Goal: Navigation & Orientation: Find specific page/section

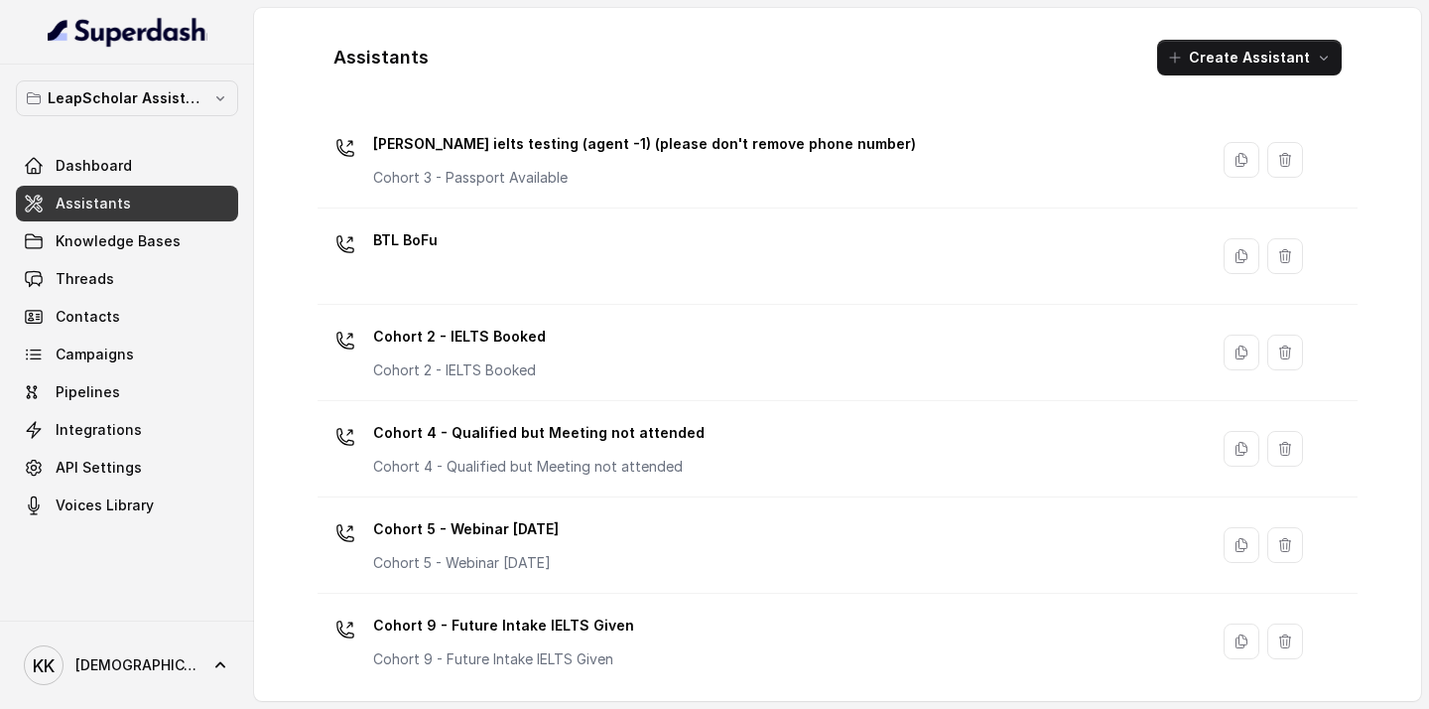
scroll to position [146, 0]
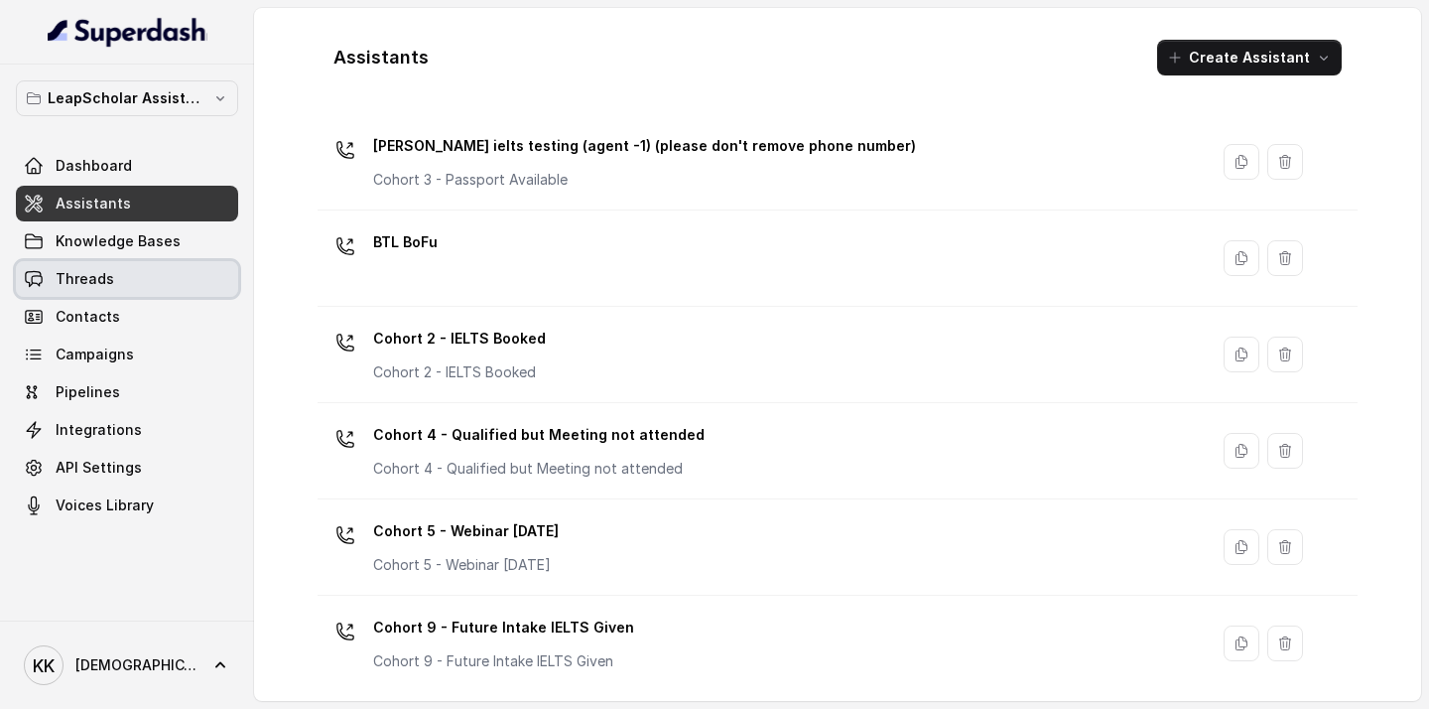
click at [103, 277] on span "Threads" at bounding box center [85, 279] width 59 height 20
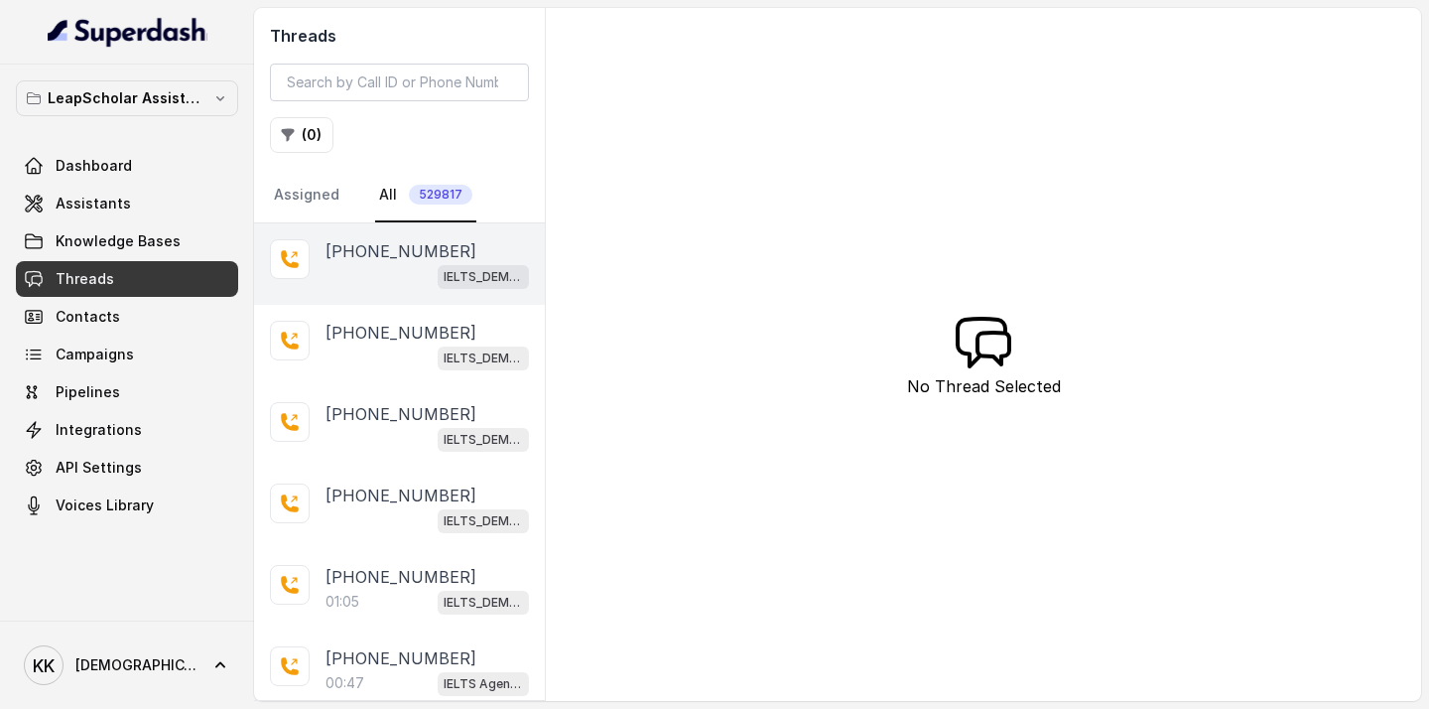
click at [375, 279] on div "IELTS_DEMO_gk (agent 1)" at bounding box center [427, 276] width 203 height 26
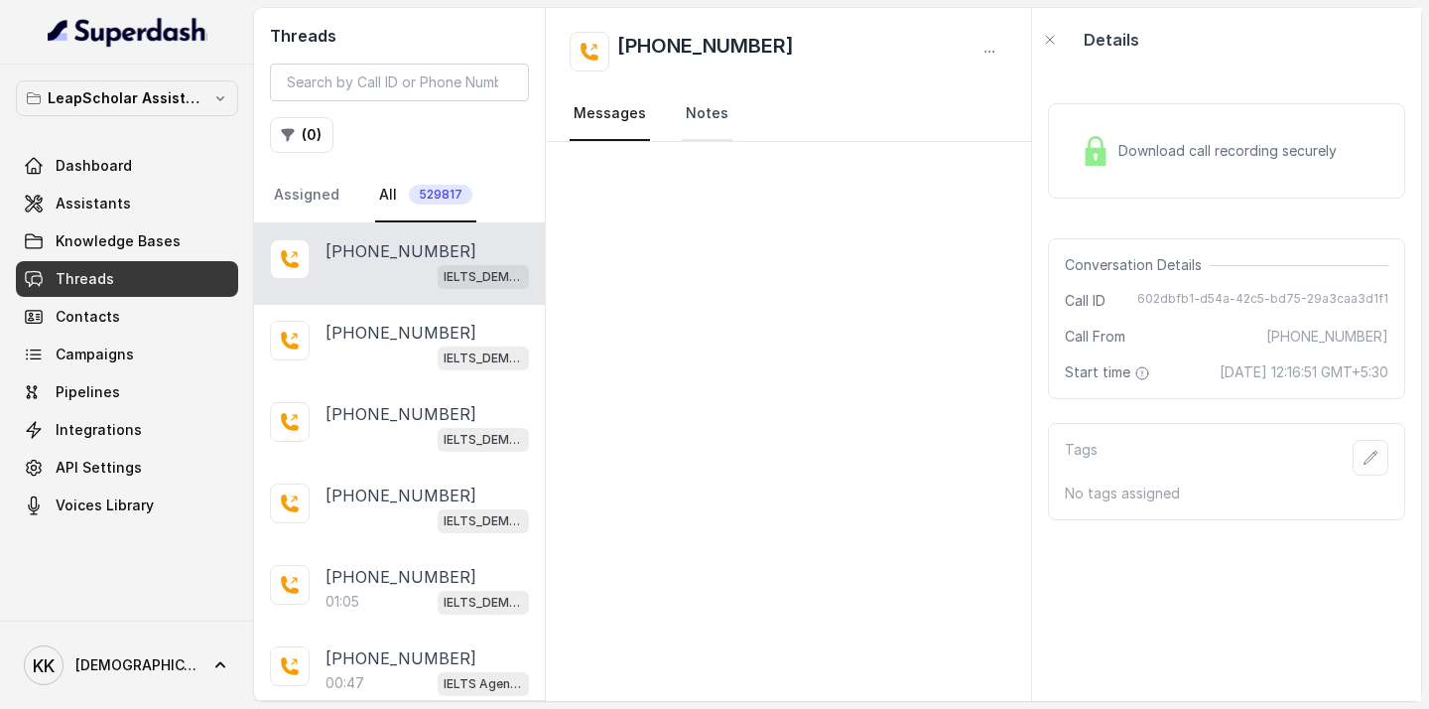
click at [687, 112] on link "Notes" at bounding box center [707, 114] width 51 height 54
click at [603, 120] on link "Messages" at bounding box center [610, 114] width 80 height 54
click at [432, 196] on span "529817" at bounding box center [441, 195] width 64 height 20
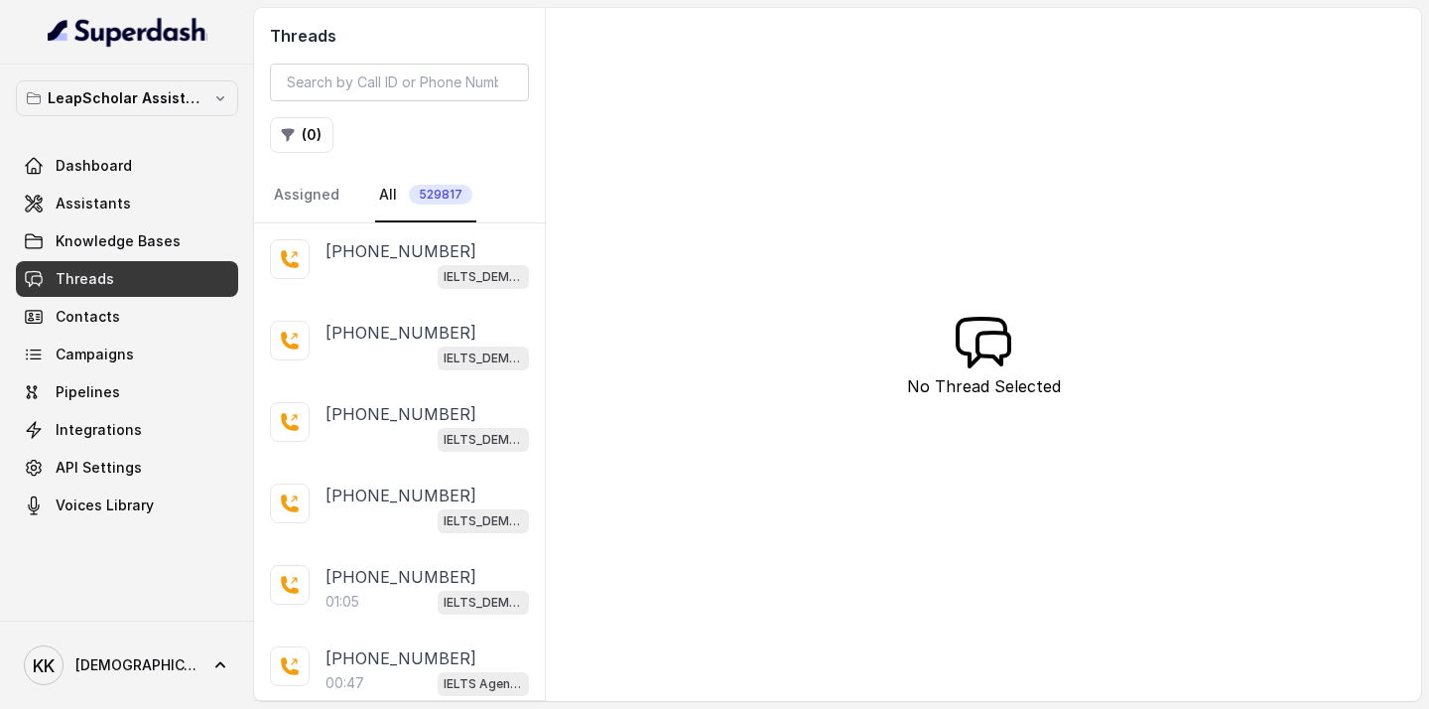
click at [389, 195] on link "All 529817" at bounding box center [425, 196] width 101 height 54
click at [376, 198] on link "All 529817" at bounding box center [425, 196] width 101 height 54
click at [299, 199] on link "Assigned" at bounding box center [306, 196] width 73 height 54
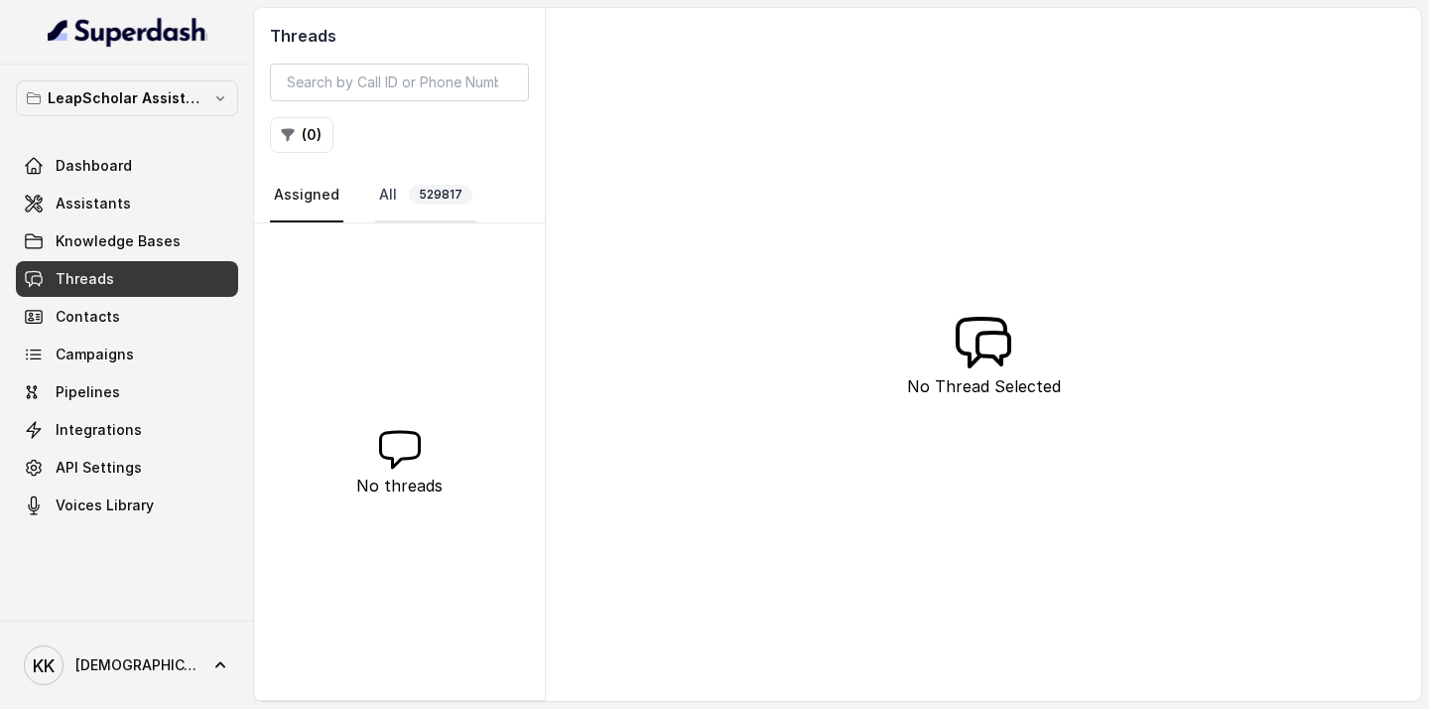
click at [383, 194] on link "All 529817" at bounding box center [425, 196] width 101 height 54
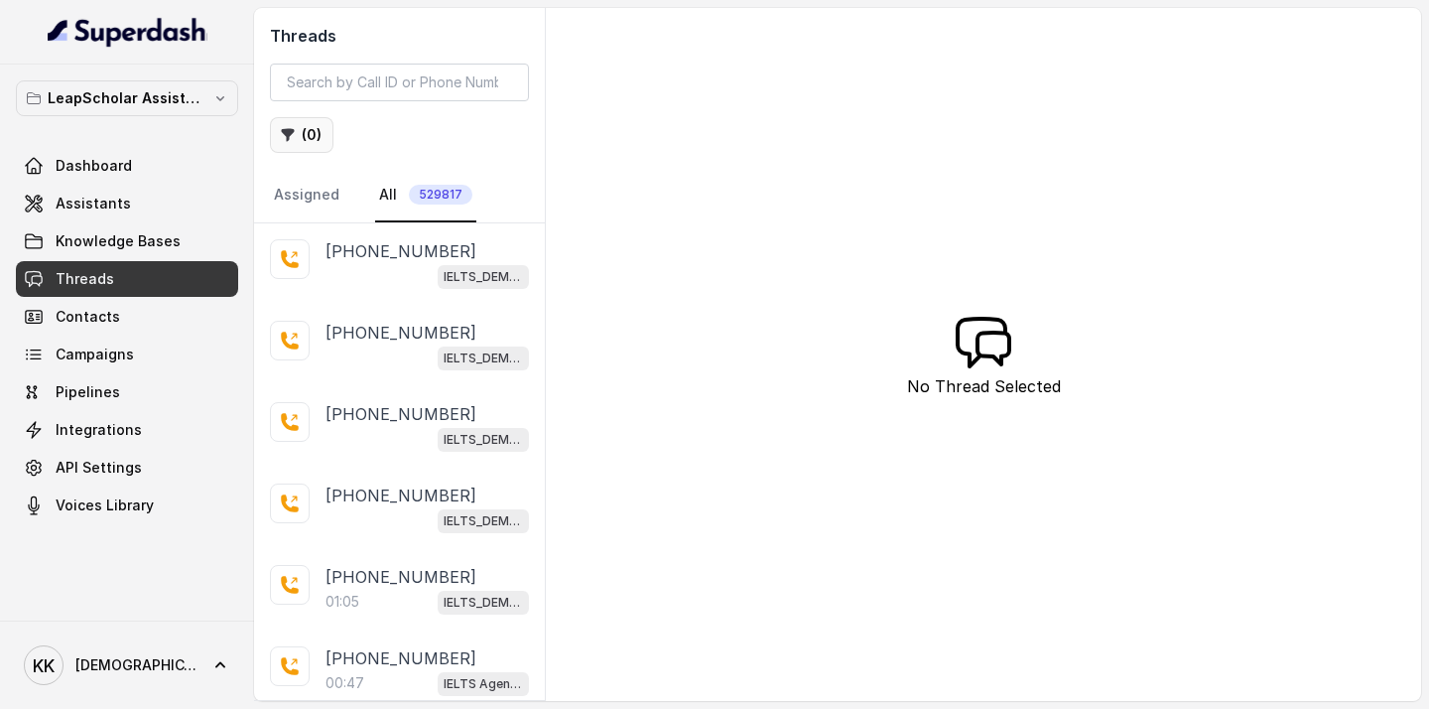
click at [304, 138] on button "( 0 )" at bounding box center [302, 135] width 64 height 36
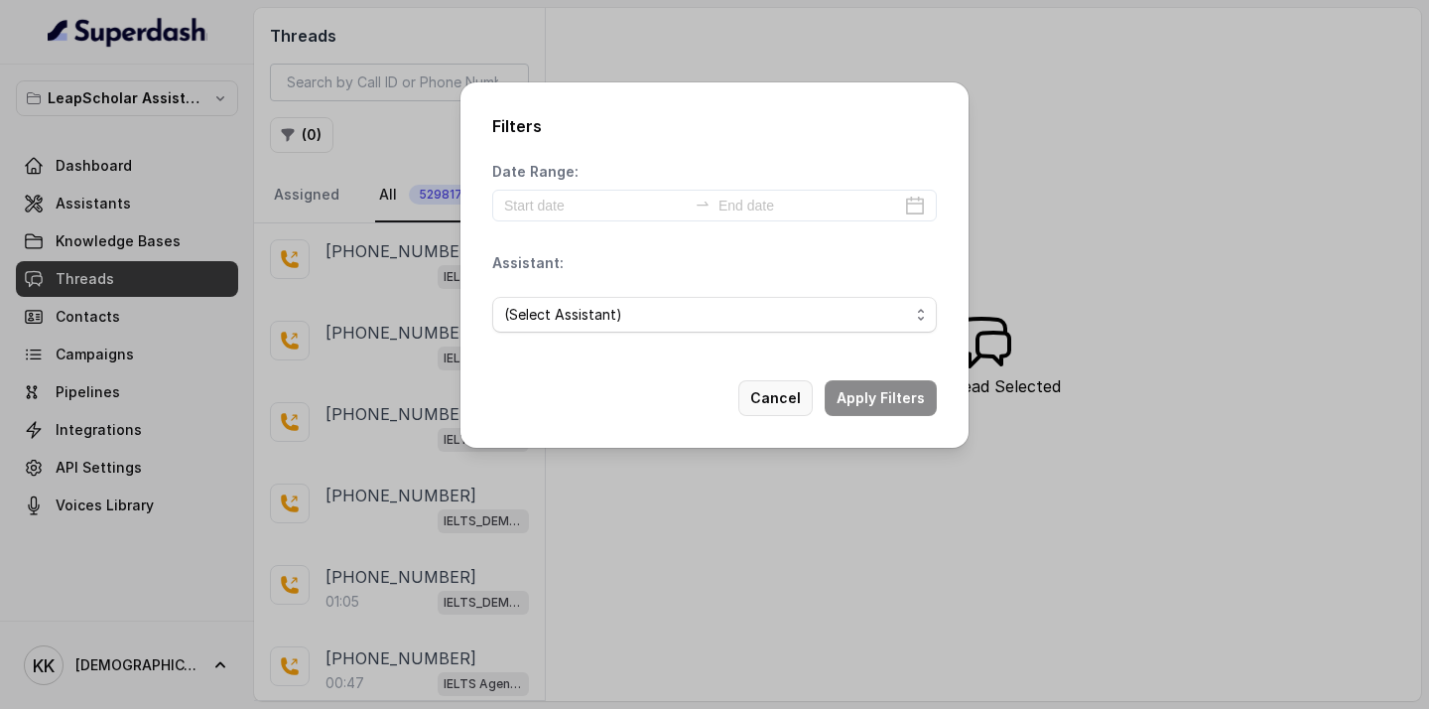
click at [788, 398] on button "Cancel" at bounding box center [776, 398] width 74 height 36
